Goal: Register for event/course

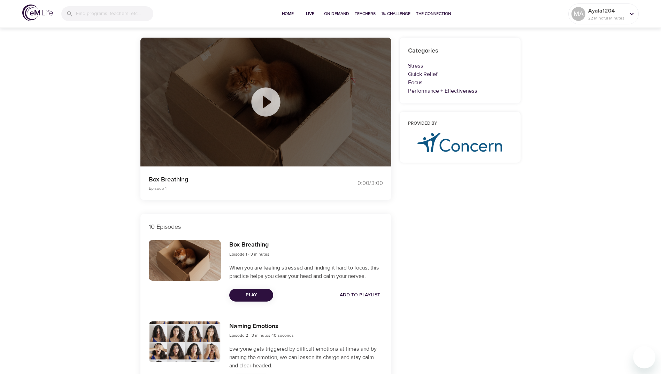
scroll to position [70, 0]
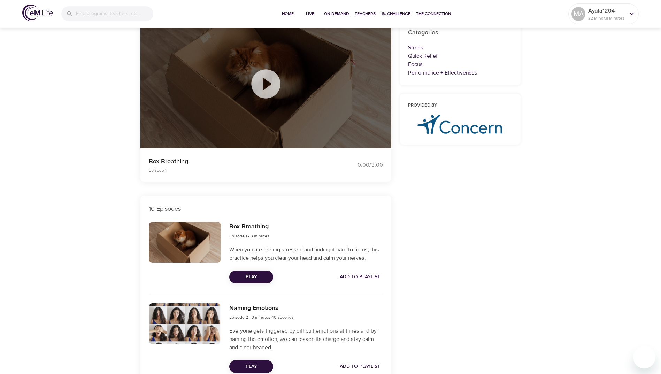
click at [261, 278] on span "Play" at bounding box center [251, 277] width 33 height 9
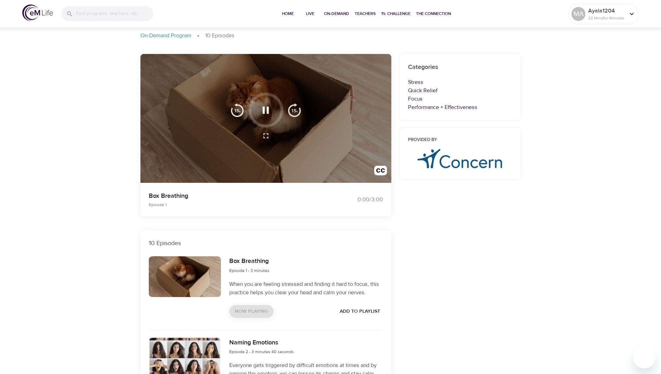
scroll to position [0, 0]
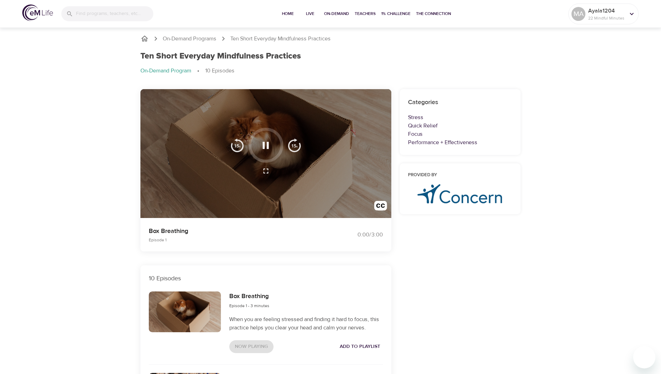
click at [264, 150] on icon "button" at bounding box center [266, 145] width 12 height 12
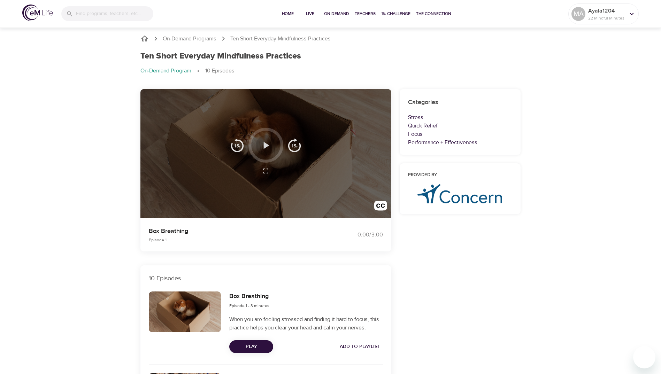
click at [264, 150] on icon "button" at bounding box center [266, 145] width 12 height 12
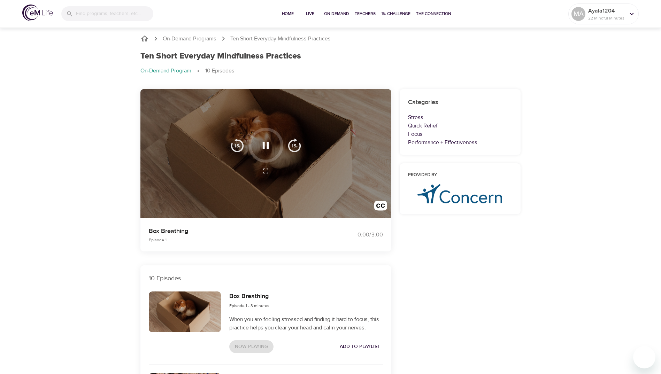
click at [289, 237] on p "Episode 1" at bounding box center [236, 240] width 174 height 6
click at [339, 205] on div at bounding box center [265, 153] width 251 height 129
click at [294, 147] on img "button" at bounding box center [295, 145] width 14 height 14
click at [237, 148] on img "button" at bounding box center [237, 145] width 14 height 14
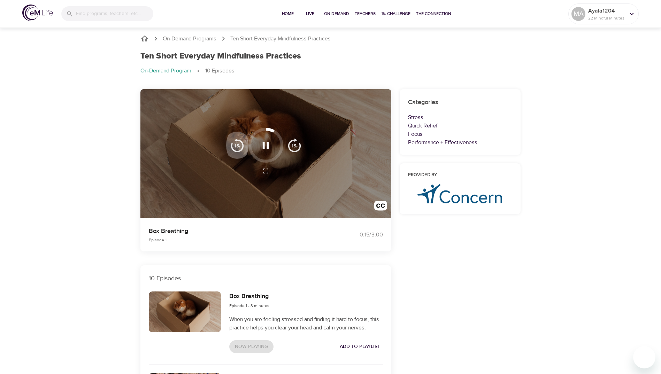
click at [237, 148] on img "button" at bounding box center [237, 145] width 14 height 14
click at [266, 170] on icon "button" at bounding box center [266, 171] width 8 height 8
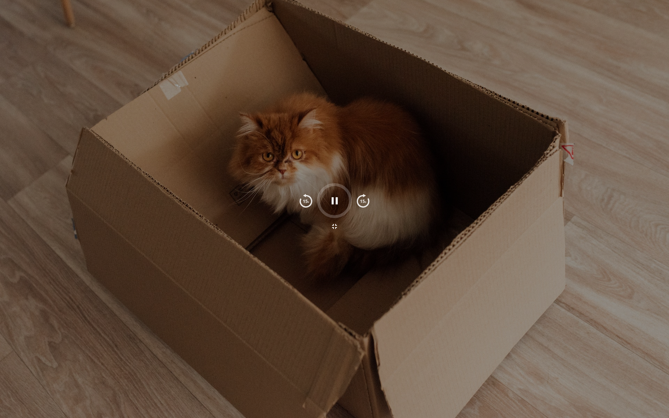
click at [333, 201] on icon "button" at bounding box center [335, 200] width 6 height 7
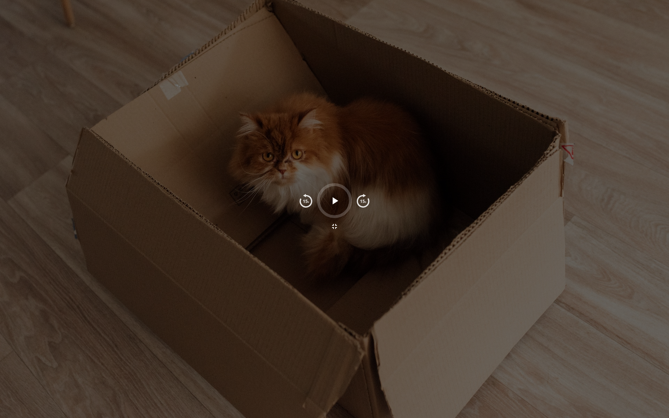
click at [333, 201] on icon "button" at bounding box center [335, 201] width 12 height 12
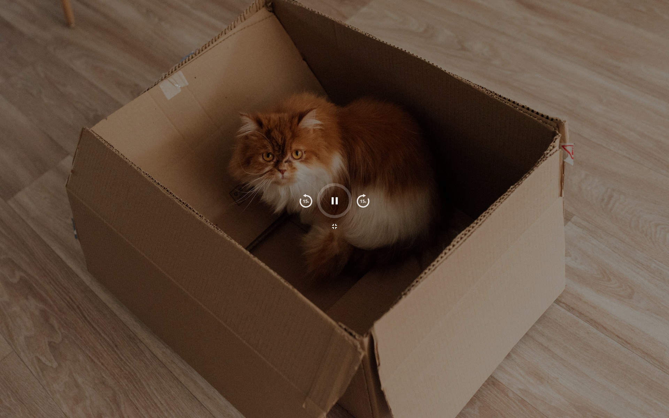
click at [330, 119] on div at bounding box center [334, 209] width 669 height 418
click at [293, 42] on div at bounding box center [334, 209] width 669 height 418
click at [332, 205] on icon "button" at bounding box center [335, 201] width 12 height 12
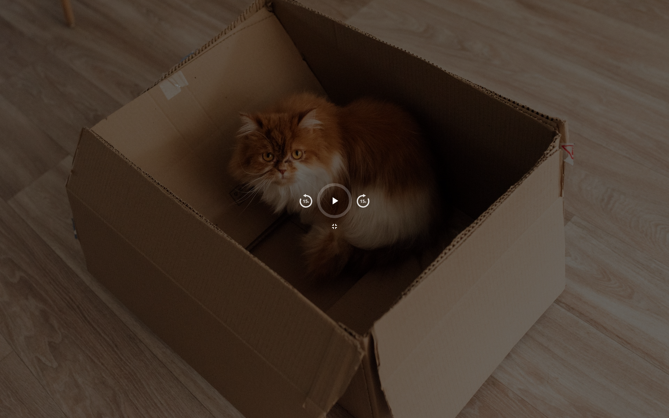
click at [337, 227] on icon "button" at bounding box center [335, 226] width 8 height 8
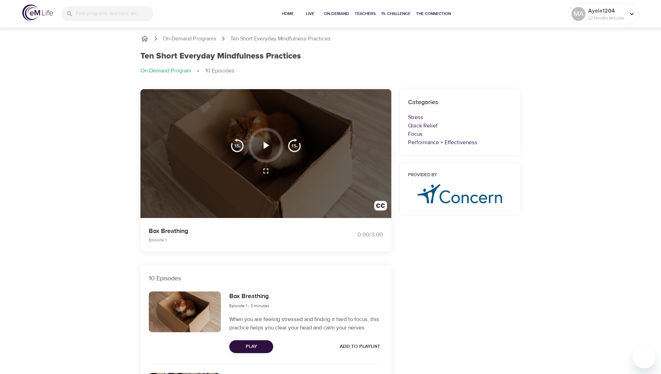
click at [258, 148] on button "button" at bounding box center [266, 145] width 21 height 21
click at [267, 144] on icon "button" at bounding box center [266, 145] width 12 height 12
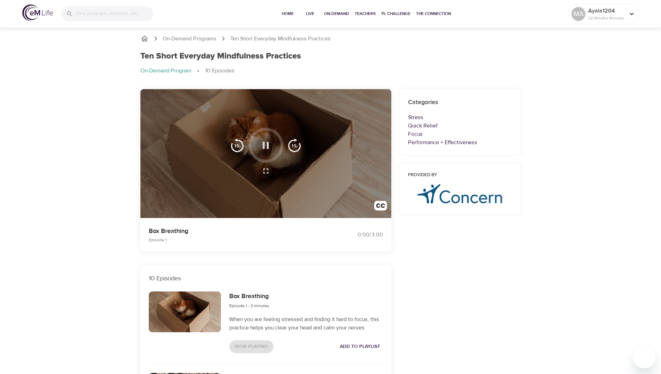
click at [267, 144] on icon "button" at bounding box center [266, 145] width 6 height 7
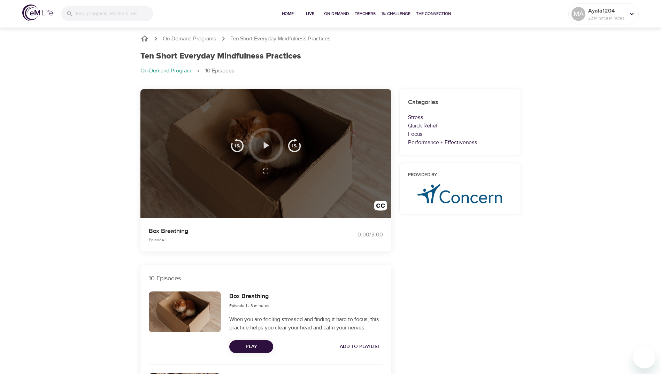
click at [265, 144] on icon "button" at bounding box center [267, 145] width 6 height 7
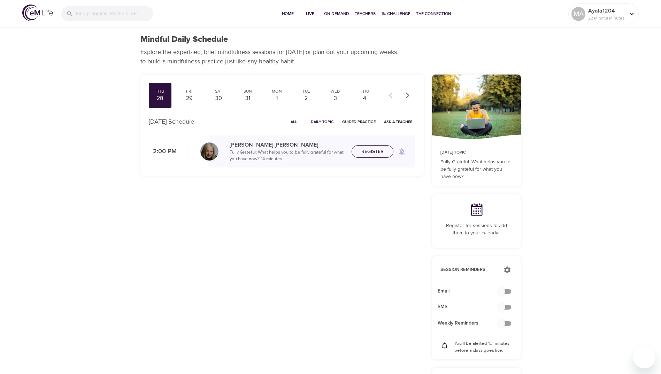
click at [369, 151] on span "Register" at bounding box center [373, 151] width 22 height 9
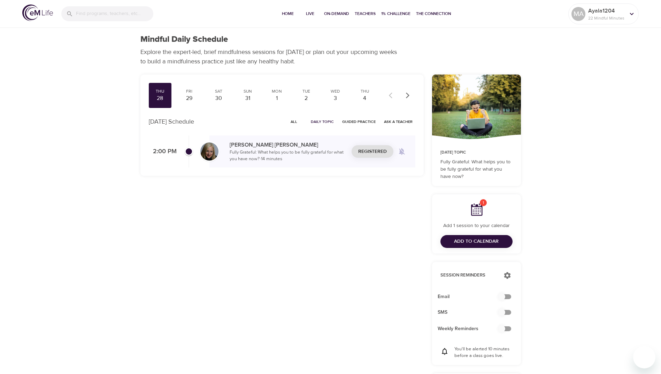
click at [241, 146] on p "Diane Renz" at bounding box center [288, 145] width 116 height 8
click at [383, 145] on span "Join Now" at bounding box center [372, 147] width 24 height 9
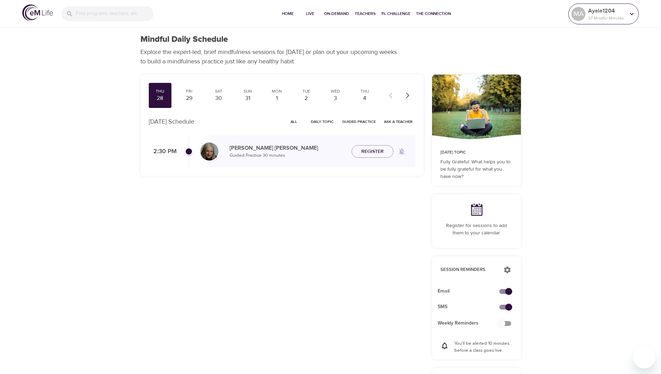
click at [626, 16] on div "Ayala1204 37 Mindful Minutes" at bounding box center [607, 13] width 40 height 17
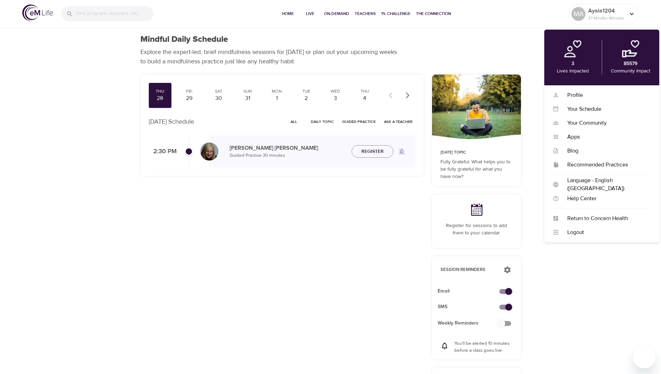
click at [594, 263] on div "Mindful Daily Schedule Explore the expert-led, brief mindfulness sessions for […" at bounding box center [330, 311] width 661 height 622
